Goal: Task Accomplishment & Management: Manage account settings

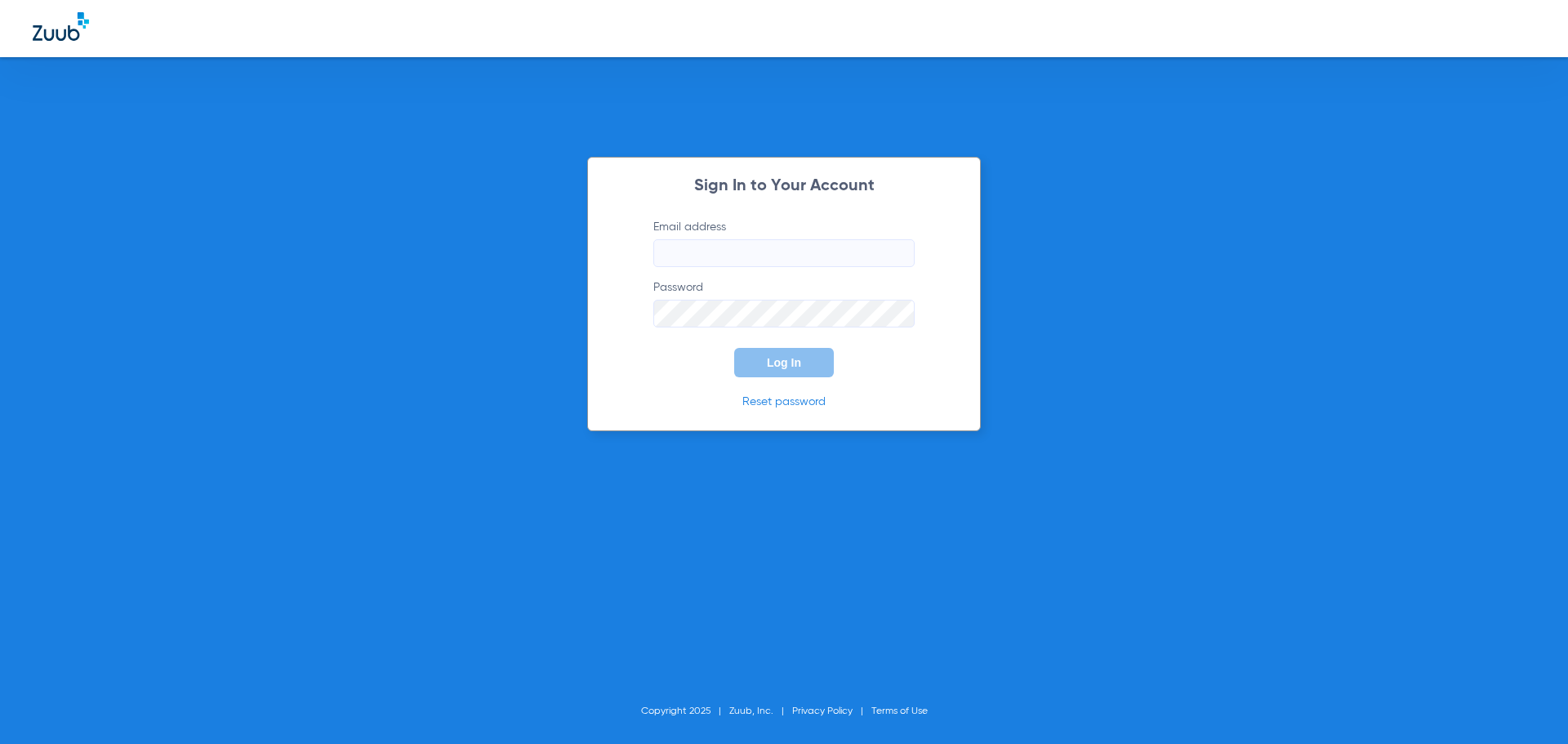
type input "[EMAIL_ADDRESS][DOMAIN_NAME]"
click at [809, 263] on input "[EMAIL_ADDRESS][DOMAIN_NAME]" at bounding box center [784, 252] width 261 height 28
drag, startPoint x: 820, startPoint y: 257, endPoint x: 642, endPoint y: 254, distance: 178.0
click at [642, 254] on form "Email address [EMAIL_ADDRESS][DOMAIN_NAME] Password Log In" at bounding box center [784, 298] width 310 height 159
click at [780, 402] on link "Reset password" at bounding box center [784, 402] width 84 height 12
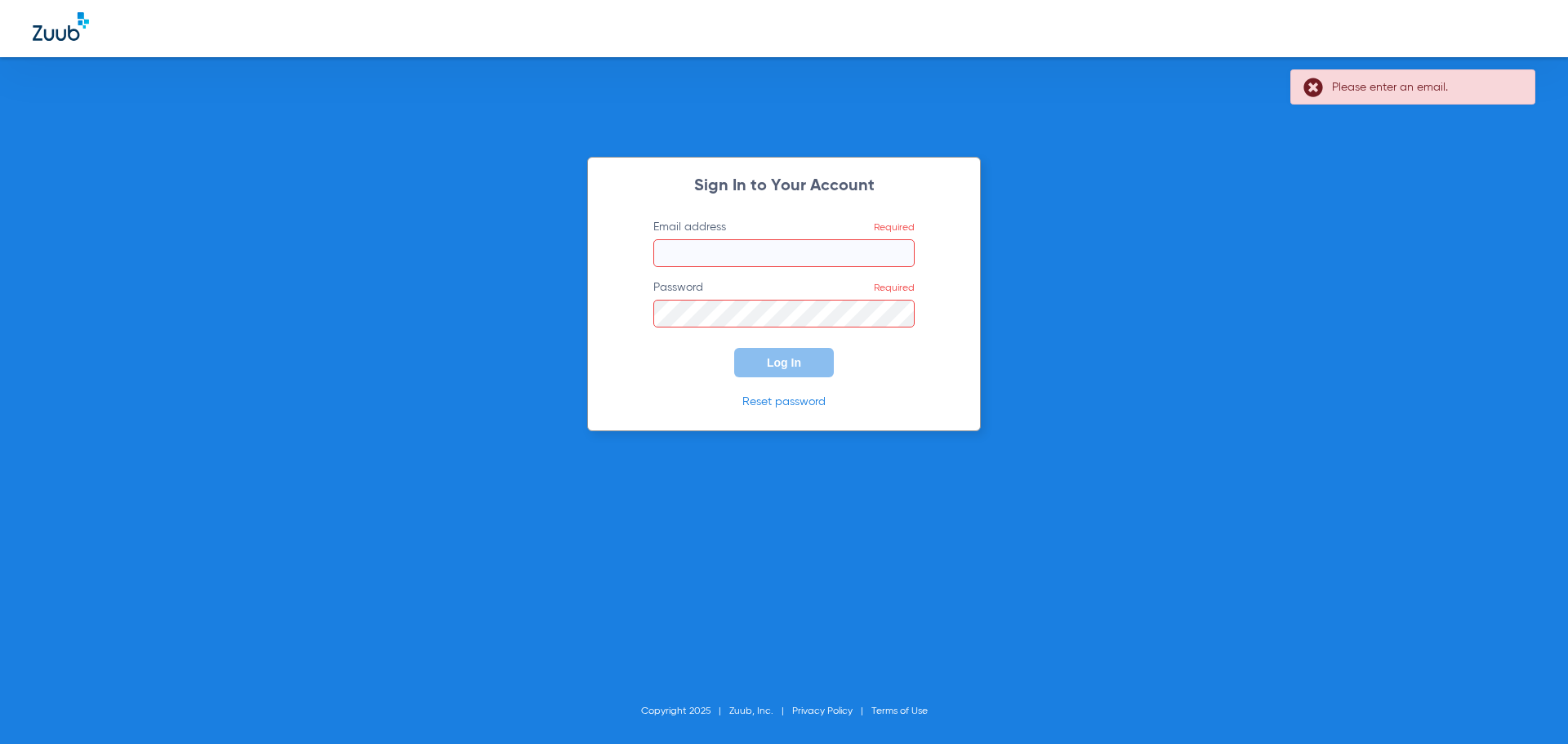
click at [773, 245] on input "Email address Required" at bounding box center [784, 252] width 261 height 28
click at [773, 252] on input "Email address Required" at bounding box center [784, 252] width 261 height 28
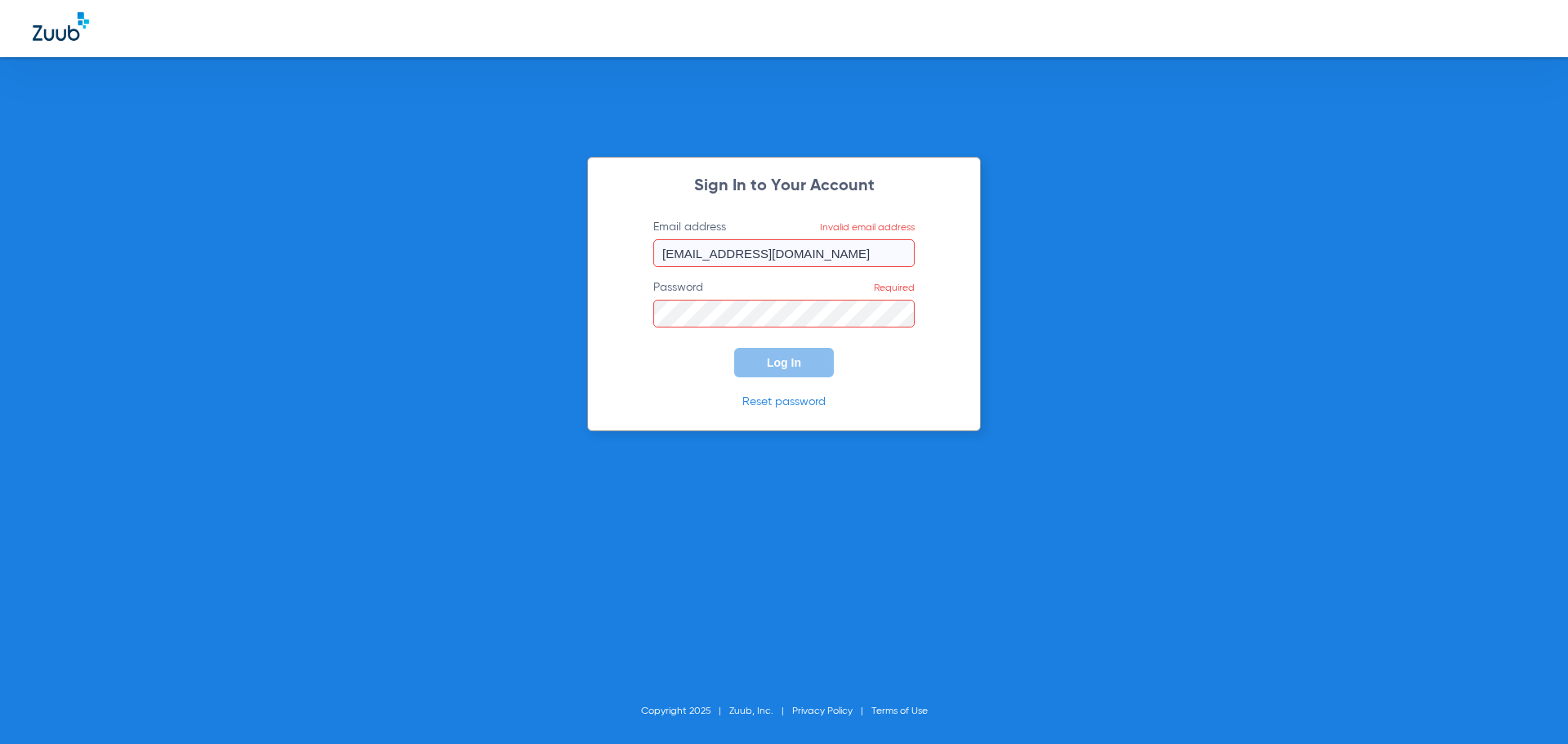
type input "[EMAIL_ADDRESS][DOMAIN_NAME]"
click at [677, 390] on div "Sign In to Your Account Email address Invalid email address [EMAIL_ADDRESS][DOM…" at bounding box center [784, 294] width 393 height 274
click at [788, 400] on link "Reset password" at bounding box center [784, 402] width 84 height 12
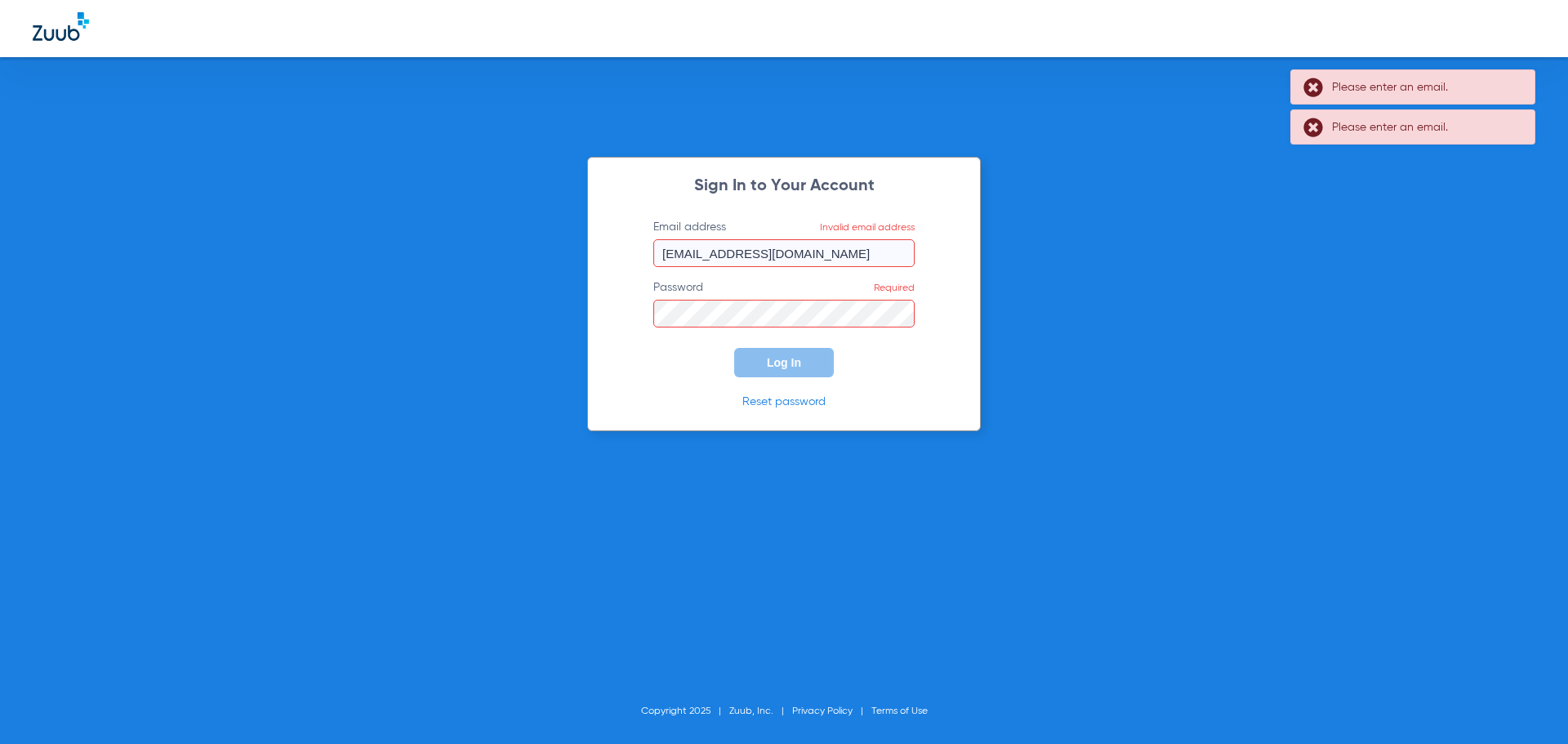
click at [831, 247] on input "[EMAIL_ADDRESS][DOMAIN_NAME]" at bounding box center [784, 252] width 261 height 28
click at [953, 309] on div "Sign In to Your Account Email address Invalid email address [EMAIL_ADDRESS][DOM…" at bounding box center [784, 294] width 393 height 274
